Goal: Task Accomplishment & Management: Manage account settings

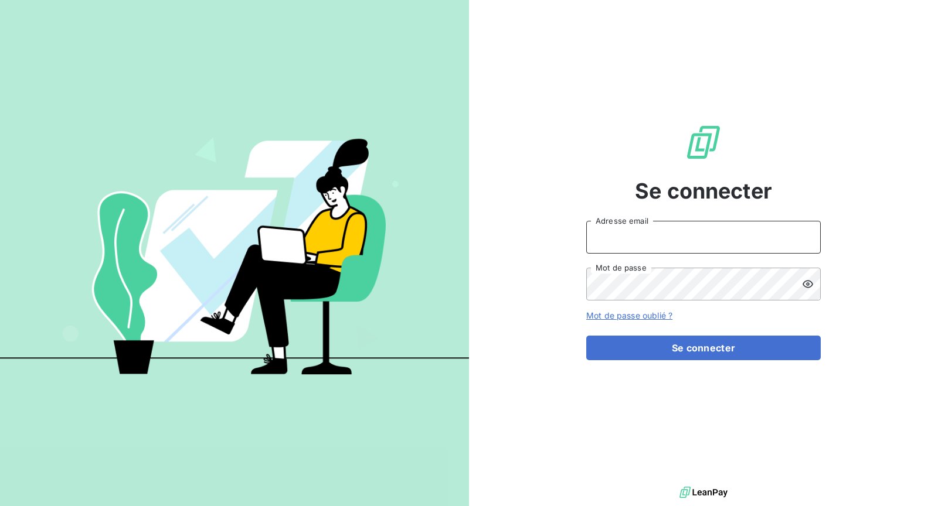
click at [642, 250] on input "Adresse email" at bounding box center [703, 237] width 234 height 33
type input "[EMAIL_ADDRESS][DOMAIN_NAME]"
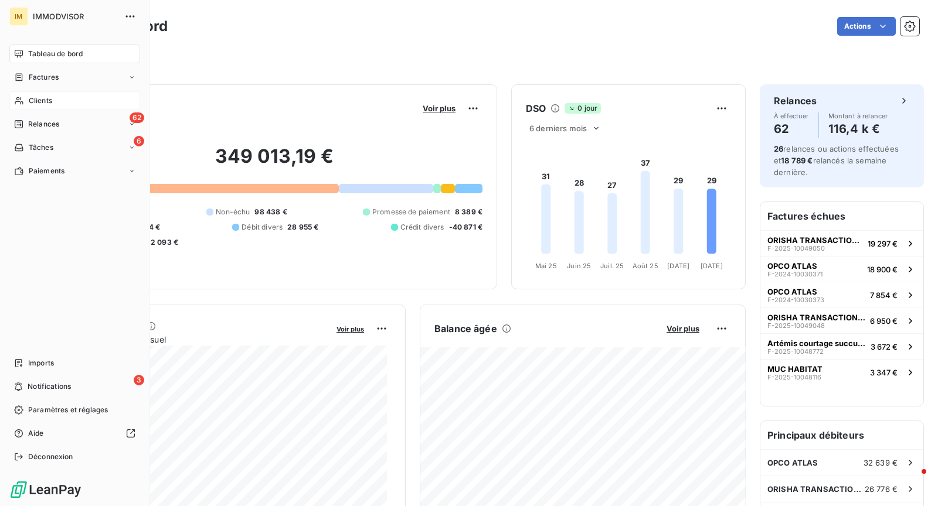
click at [18, 95] on div "Clients" at bounding box center [74, 100] width 131 height 19
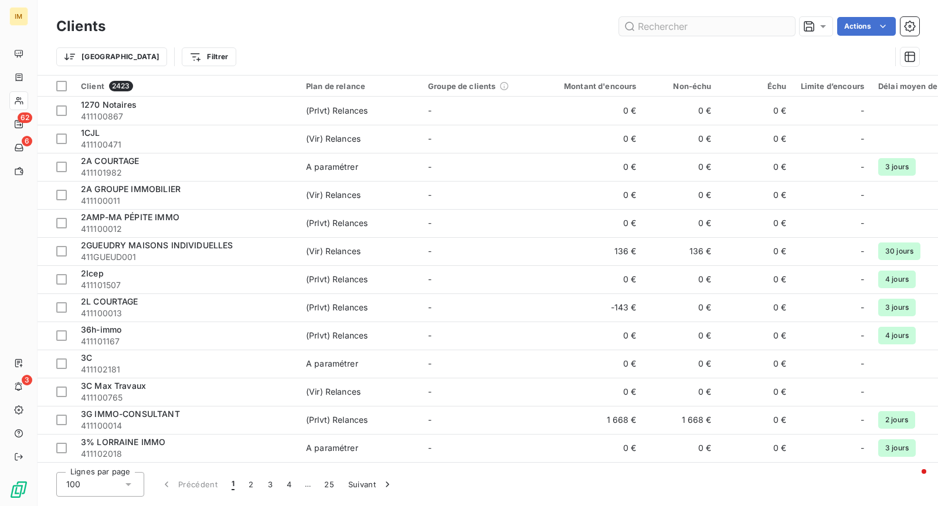
click at [684, 22] on input "text" at bounding box center [707, 26] width 176 height 19
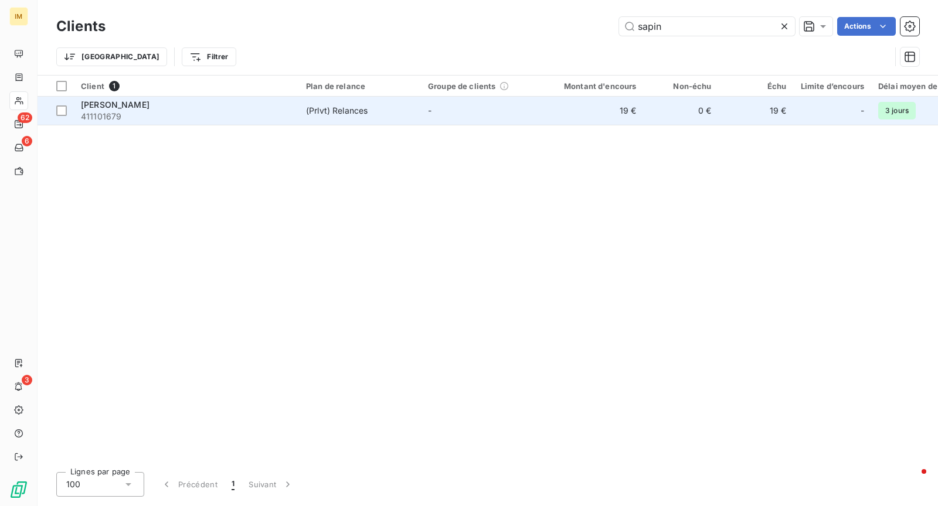
type input "sapin"
click at [366, 100] on td "(Prlvt) Relances" at bounding box center [360, 111] width 122 height 28
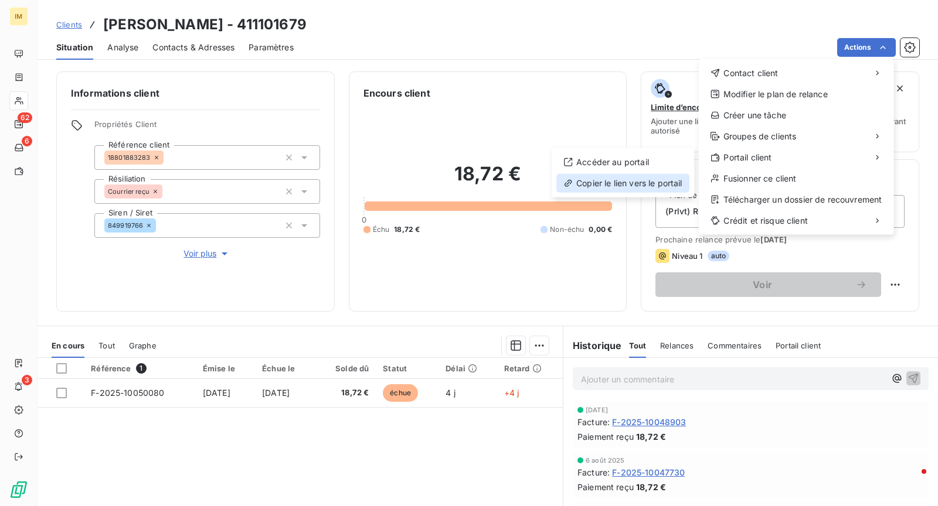
drag, startPoint x: 618, startPoint y: 181, endPoint x: 607, endPoint y: 181, distance: 11.7
click at [618, 181] on div "Copier le lien vers le portail" at bounding box center [622, 183] width 133 height 19
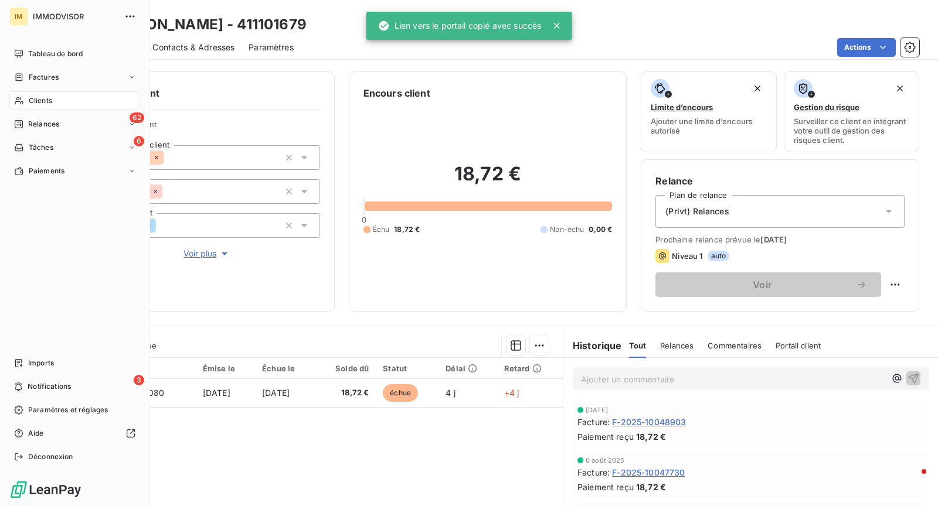
click at [32, 96] on span "Clients" at bounding box center [40, 101] width 23 height 11
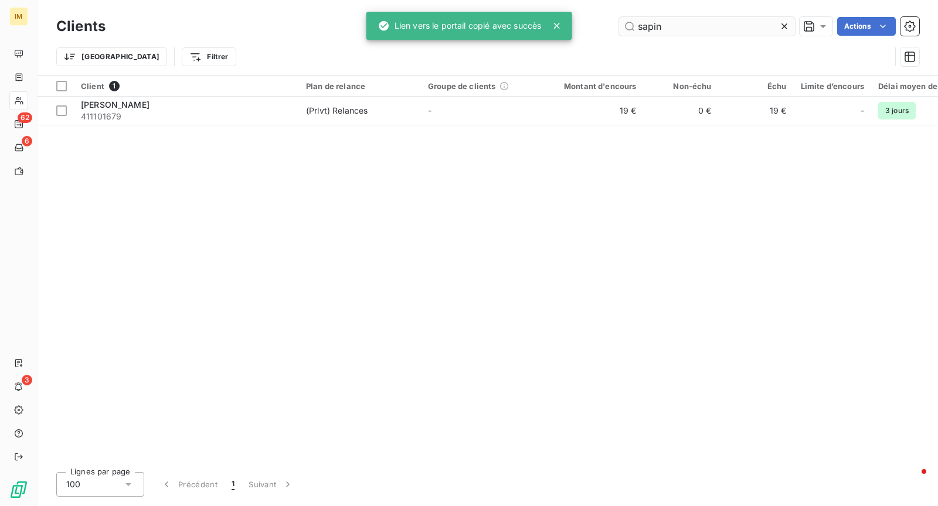
click at [676, 18] on input "sapin" at bounding box center [707, 26] width 176 height 19
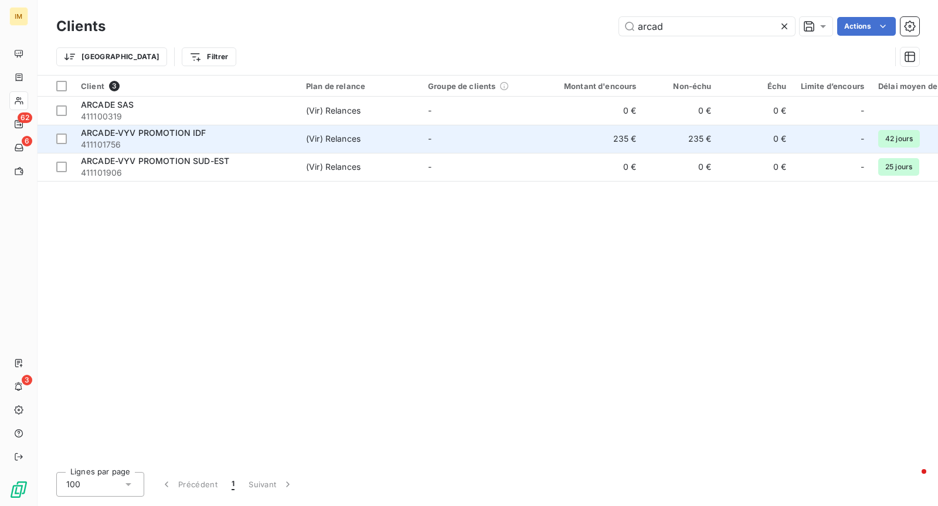
type input "arcad"
click at [291, 139] on span "411101756" at bounding box center [186, 145] width 211 height 12
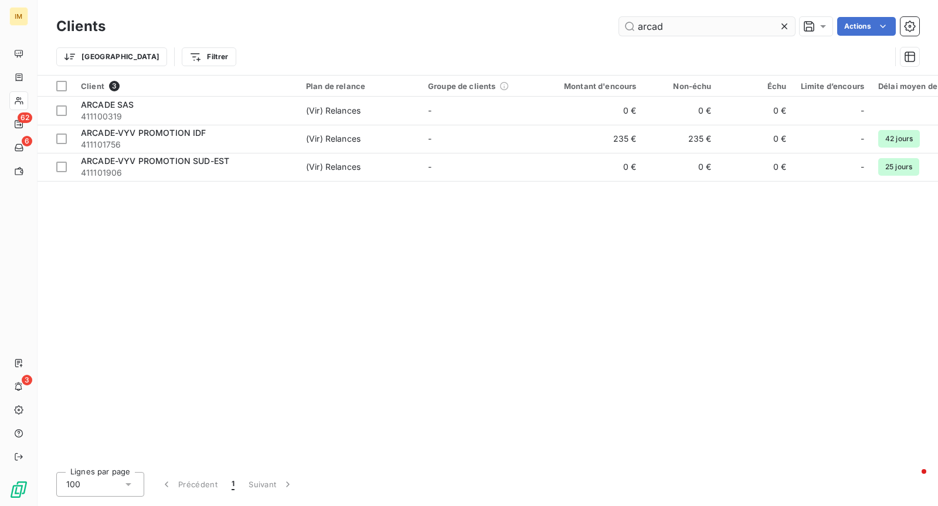
click at [707, 35] on input "arcad" at bounding box center [707, 26] width 176 height 19
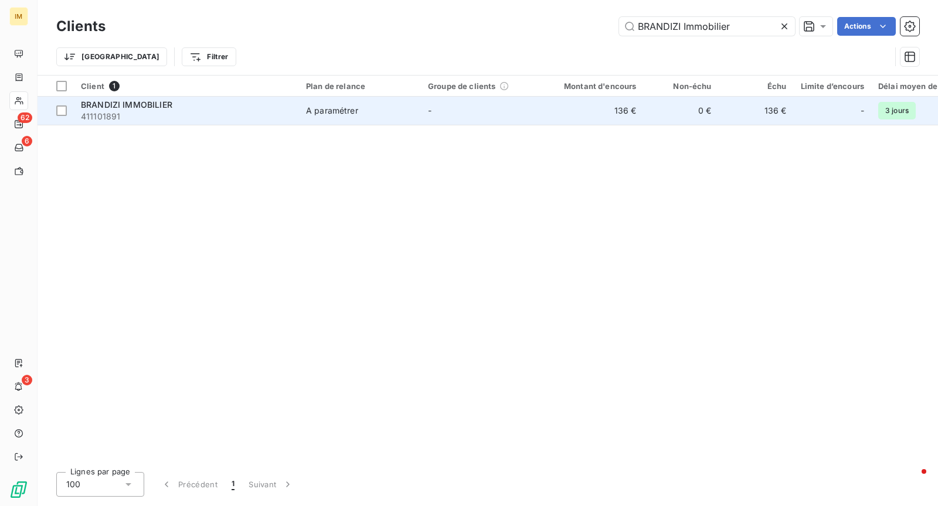
type input "BRANDIZI Immobilier"
click at [226, 115] on span "411101891" at bounding box center [186, 117] width 211 height 12
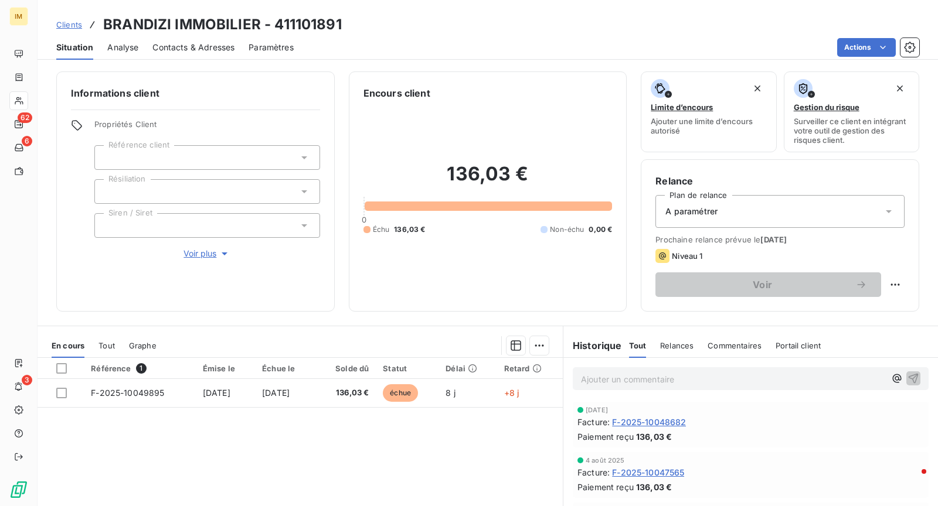
click at [205, 188] on div at bounding box center [207, 191] width 226 height 25
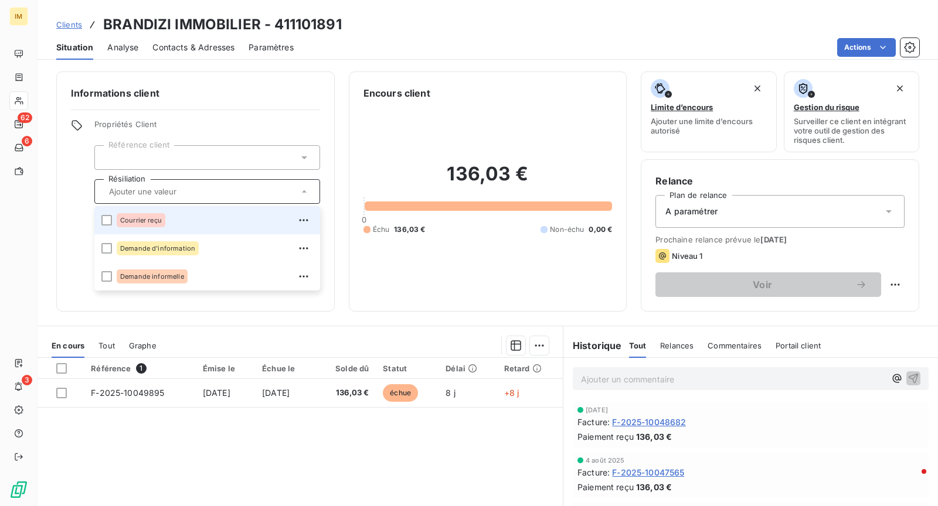
click at [196, 226] on div "Courrier reçu" at bounding box center [215, 220] width 196 height 19
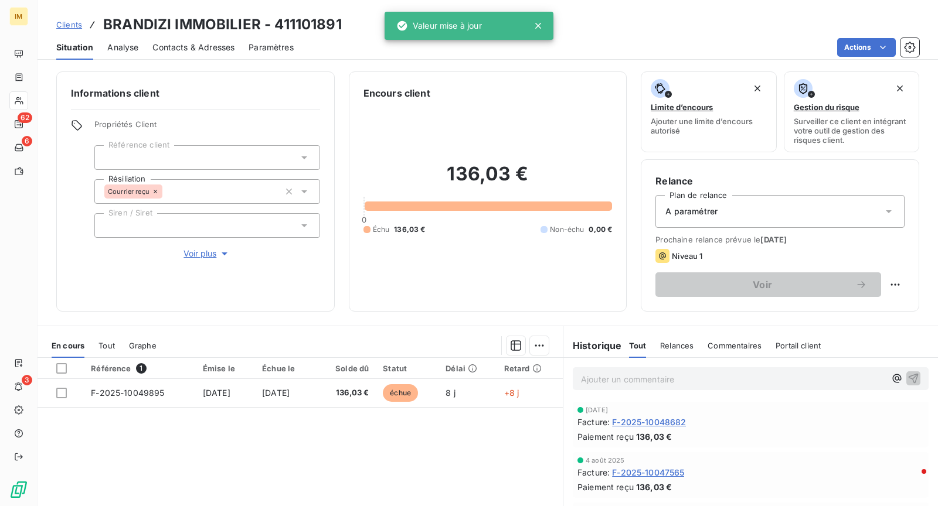
click at [349, 45] on div "Actions" at bounding box center [613, 47] width 611 height 19
